Goal: Check status: Check status

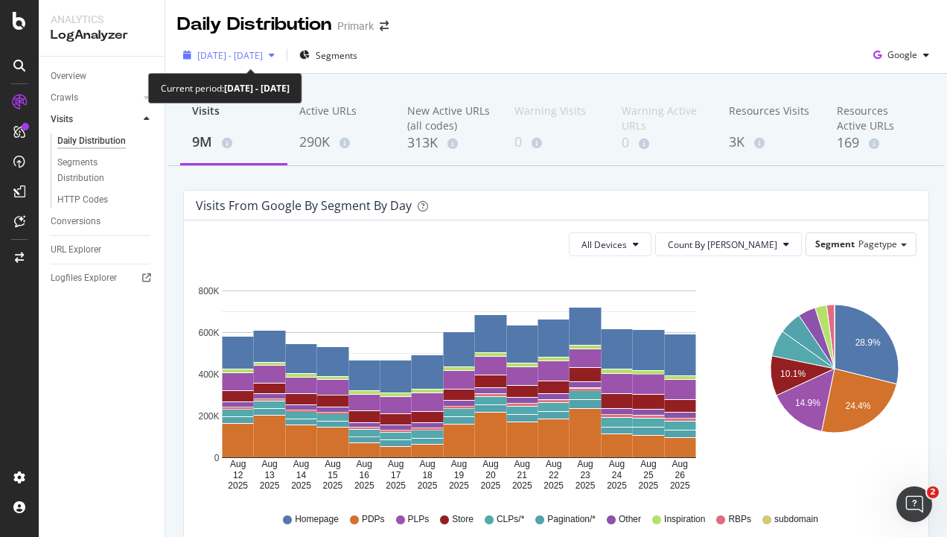
click at [263, 57] on span "[DATE] - [DATE]" at bounding box center [230, 55] width 66 height 13
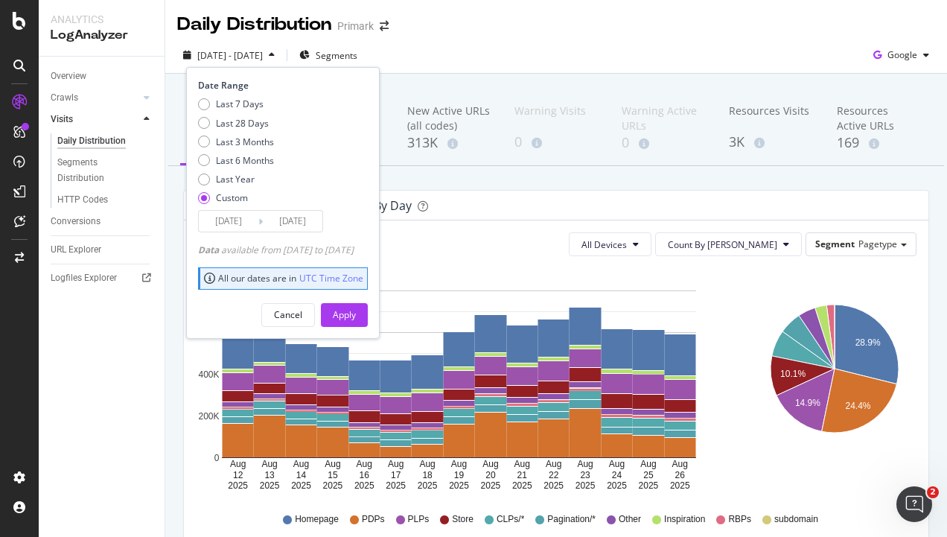
click at [509, 49] on div "[DATE] - [DATE] Segments Date Range Last 7 Days Last 28 Days Last 3 Months Last…" at bounding box center [556, 58] width 782 height 30
